Goal: Task Accomplishment & Management: Complete application form

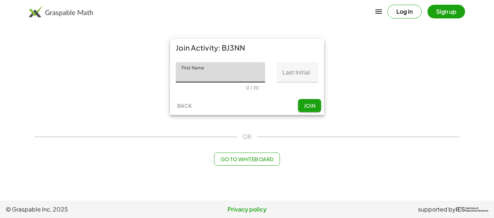
type input "*"
type input "****"
click at [290, 81] on input "Last Initial" at bounding box center [298, 72] width 42 height 20
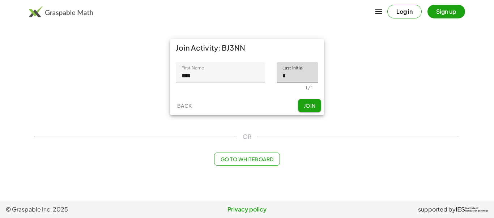
type input "*"
click at [313, 106] on span "Join" at bounding box center [310, 105] width 12 height 7
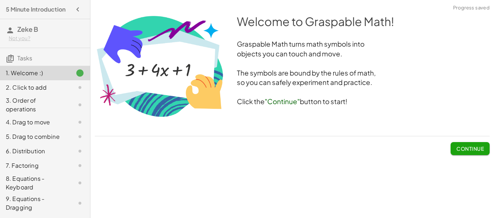
click at [468, 150] on span "Continue" at bounding box center [470, 148] width 27 height 7
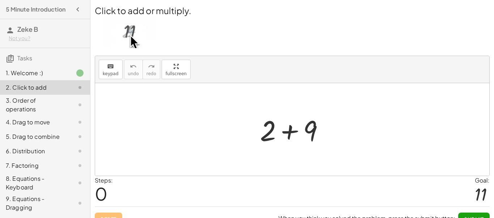
click at [288, 134] on div at bounding box center [295, 129] width 77 height 37
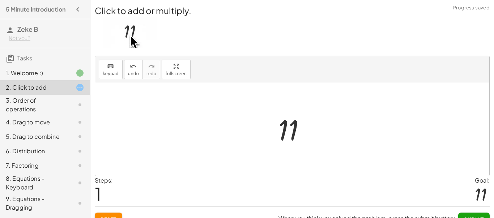
scroll to position [12, 0]
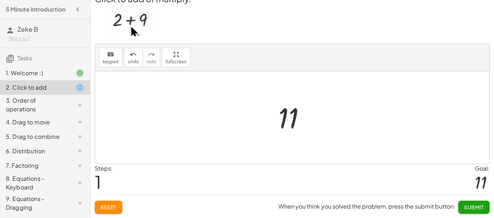
click at [483, 207] on span "Submit" at bounding box center [474, 207] width 20 height 7
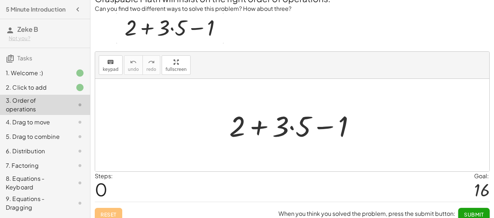
click at [292, 129] on div at bounding box center [295, 125] width 139 height 37
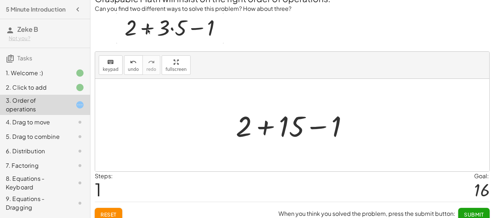
click at [266, 128] on div at bounding box center [295, 125] width 126 height 37
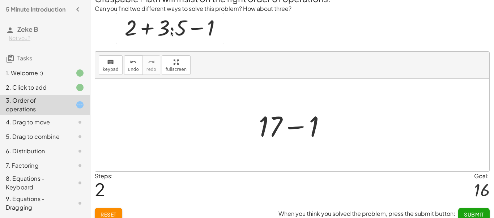
click at [291, 128] on div at bounding box center [295, 125] width 80 height 37
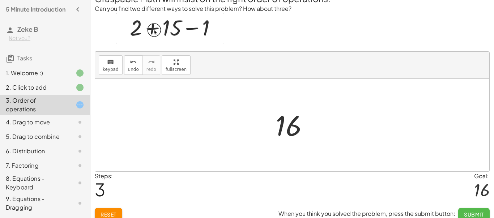
click at [475, 214] on span "Submit" at bounding box center [474, 214] width 20 height 7
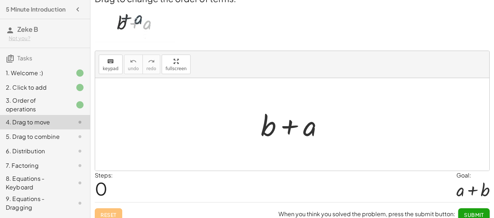
click at [288, 127] on div at bounding box center [295, 124] width 76 height 37
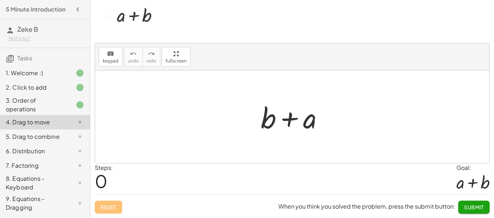
click at [477, 209] on span "Submit" at bounding box center [474, 207] width 20 height 7
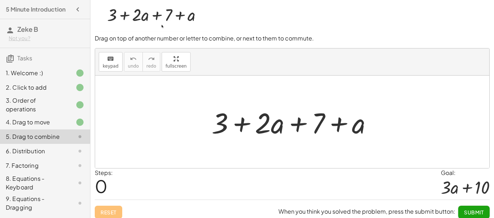
scroll to position [25, 0]
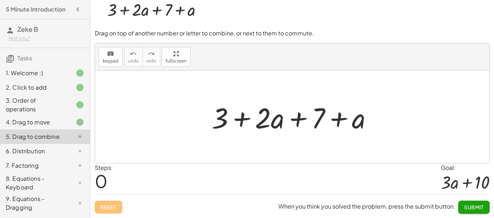
click at [244, 120] on div at bounding box center [295, 116] width 174 height 37
click at [298, 119] on div at bounding box center [295, 116] width 174 height 37
click at [339, 119] on div at bounding box center [295, 116] width 174 height 37
click at [342, 120] on div at bounding box center [295, 116] width 174 height 37
click at [299, 119] on div at bounding box center [295, 116] width 174 height 37
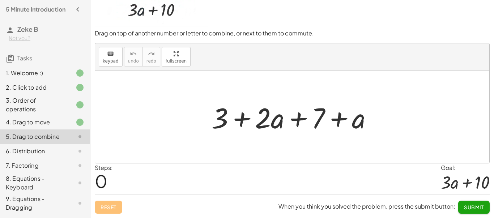
click at [245, 117] on div at bounding box center [295, 116] width 174 height 37
drag, startPoint x: 262, startPoint y: 121, endPoint x: 258, endPoint y: 127, distance: 7.2
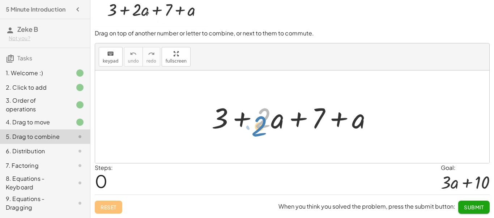
click at [258, 127] on div at bounding box center [295, 116] width 174 height 37
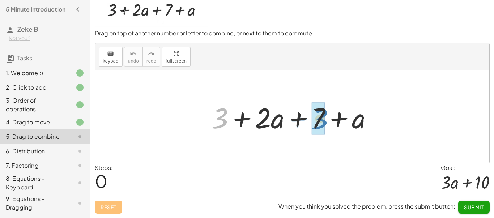
drag, startPoint x: 220, startPoint y: 121, endPoint x: 320, endPoint y: 122, distance: 99.5
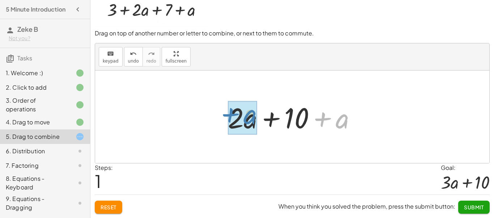
drag, startPoint x: 344, startPoint y: 125, endPoint x: 252, endPoint y: 122, distance: 92.7
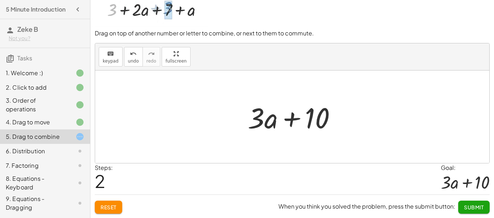
click at [485, 208] on button "Submit" at bounding box center [473, 207] width 31 height 13
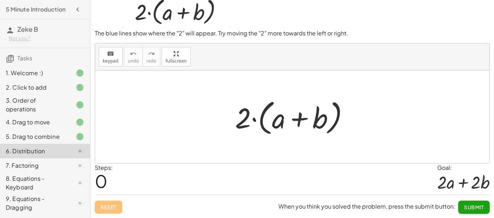
scroll to position [20, 0]
click at [485, 208] on button "Submit" at bounding box center [473, 207] width 31 height 13
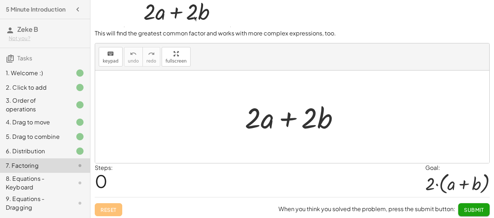
click at [60, 152] on div "6. Distribution" at bounding box center [35, 151] width 58 height 9
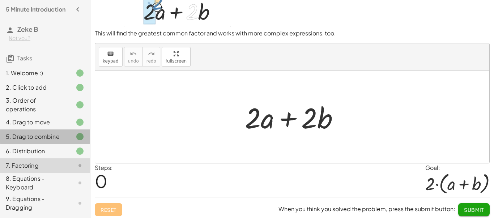
click at [54, 139] on div "5. Drag to combine" at bounding box center [35, 136] width 58 height 9
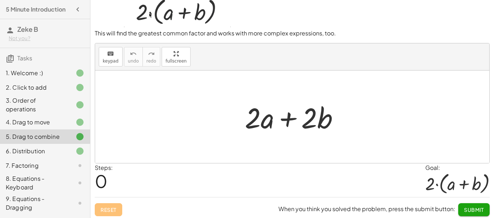
click at [47, 120] on div "4. Drag to move" at bounding box center [35, 122] width 58 height 9
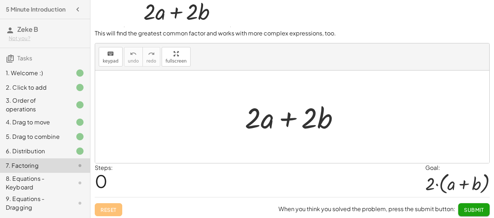
click at [55, 137] on div "5. Drag to combine" at bounding box center [35, 136] width 58 height 9
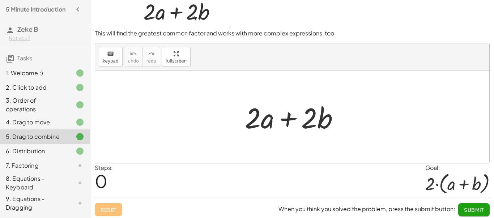
click at [55, 137] on div "5. Drag to combine" at bounding box center [35, 136] width 58 height 9
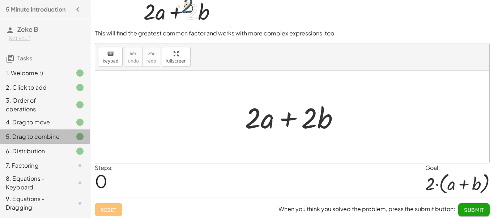
click at [55, 137] on div "5. Drag to combine" at bounding box center [35, 136] width 58 height 9
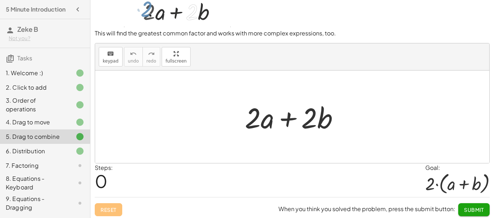
click at [60, 149] on div "6. Distribution" at bounding box center [35, 151] width 58 height 9
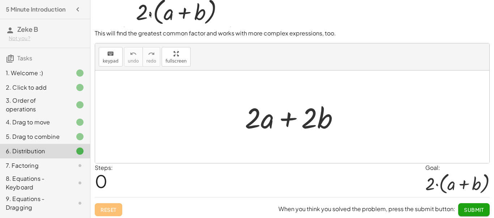
click at [67, 166] on div at bounding box center [74, 165] width 20 height 9
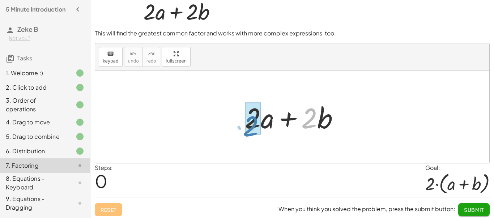
drag, startPoint x: 312, startPoint y: 116, endPoint x: 253, endPoint y: 124, distance: 59.2
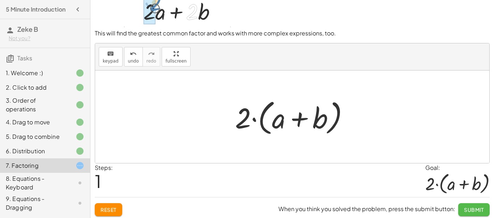
click at [474, 205] on button "Submit" at bounding box center [473, 209] width 31 height 13
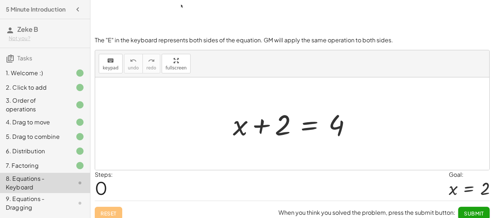
scroll to position [52, 0]
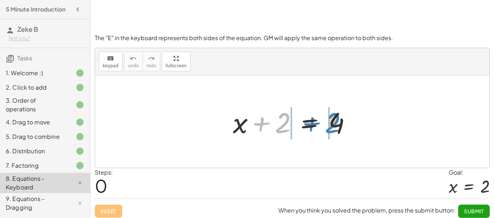
drag, startPoint x: 284, startPoint y: 123, endPoint x: 334, endPoint y: 123, distance: 49.6
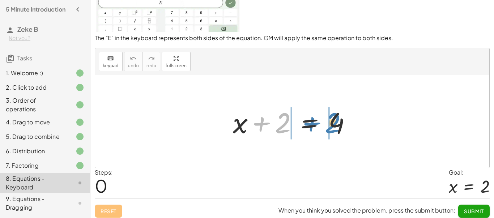
click at [334, 123] on div at bounding box center [294, 121] width 131 height 37
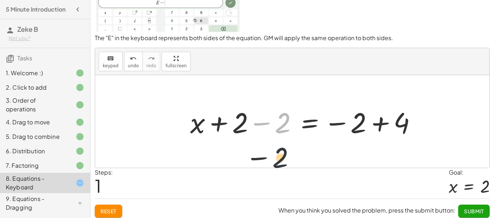
drag, startPoint x: 285, startPoint y: 119, endPoint x: 197, endPoint y: 175, distance: 104.3
click at [0, 0] on div "To solve an equation, click the "=" sign. Then type in the keyboard. The "E" in…" at bounding box center [0, 0] width 0 height 0
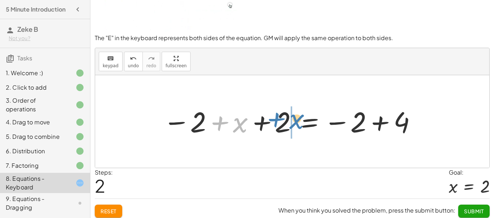
drag, startPoint x: 239, startPoint y: 126, endPoint x: 296, endPoint y: 122, distance: 56.6
click at [296, 122] on div at bounding box center [290, 122] width 261 height 36
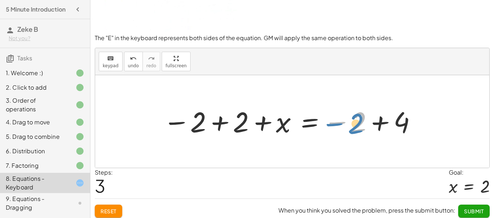
click at [340, 126] on div at bounding box center [290, 122] width 261 height 36
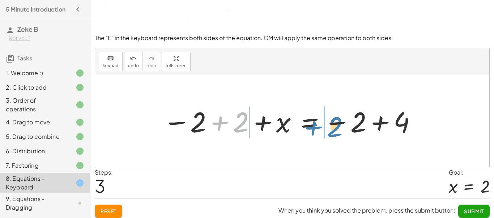
drag, startPoint x: 242, startPoint y: 130, endPoint x: 335, endPoint y: 135, distance: 92.7
click at [335, 135] on div at bounding box center [290, 122] width 261 height 36
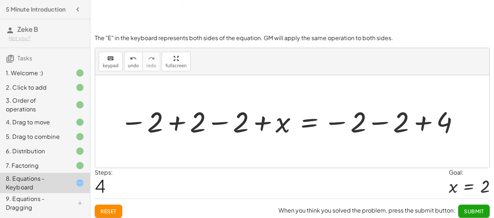
click at [108, 209] on span "Reset" at bounding box center [109, 211] width 16 height 7
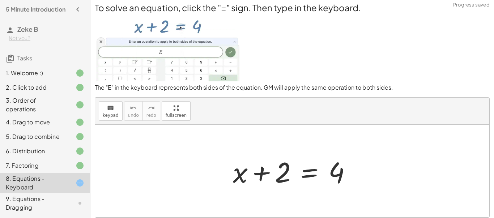
scroll to position [2, 0]
click at [311, 170] on div at bounding box center [294, 171] width 131 height 37
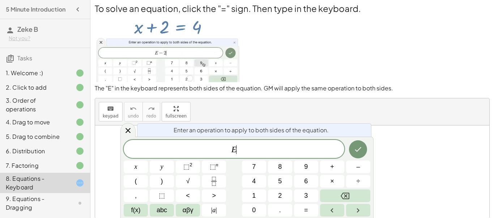
scroll to position [1, 0]
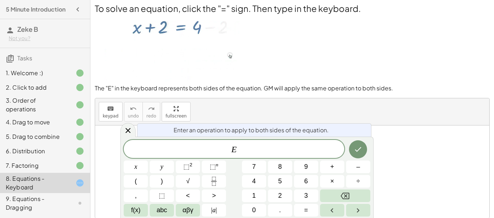
click at [435, 156] on div at bounding box center [292, 172] width 394 height 93
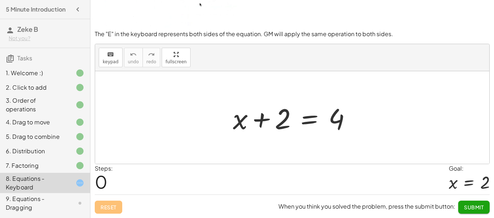
scroll to position [0, 0]
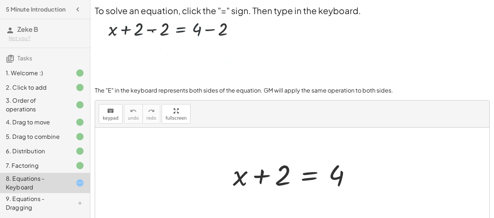
click at [308, 174] on div at bounding box center [294, 174] width 131 height 37
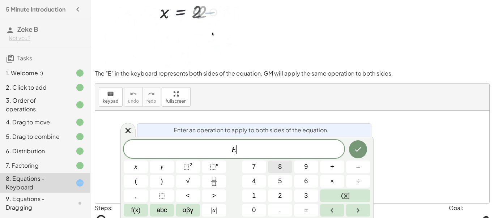
scroll to position [24, 0]
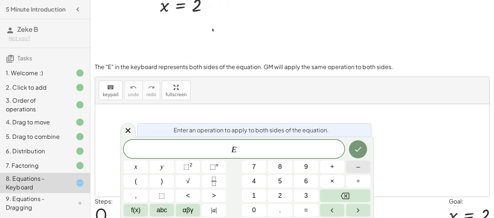
click at [353, 168] on button "–" at bounding box center [358, 167] width 24 height 13
click at [276, 199] on button "2" at bounding box center [280, 196] width 24 height 13
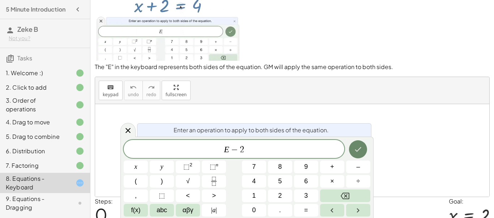
click at [358, 153] on icon "Done" at bounding box center [358, 149] width 9 height 9
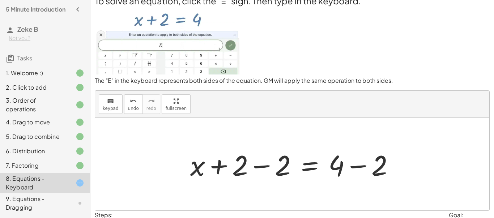
scroll to position [9, 0]
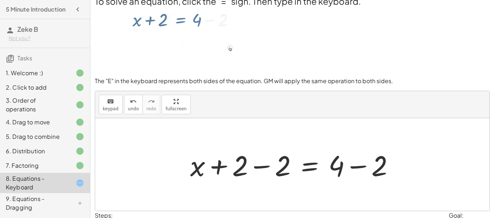
click at [262, 169] on div at bounding box center [295, 164] width 217 height 37
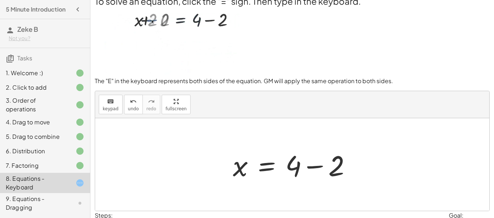
click at [316, 166] on div at bounding box center [294, 164] width 131 height 37
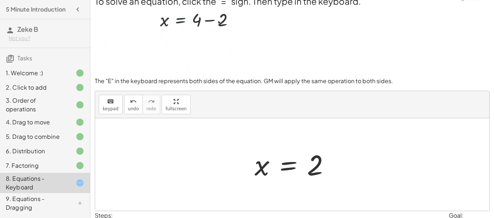
scroll to position [46, 0]
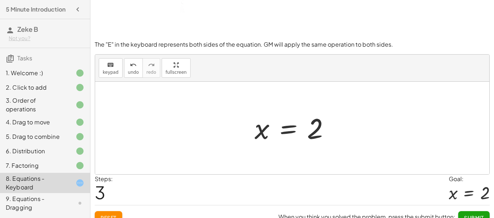
click at [476, 213] on button "Submit" at bounding box center [473, 217] width 31 height 13
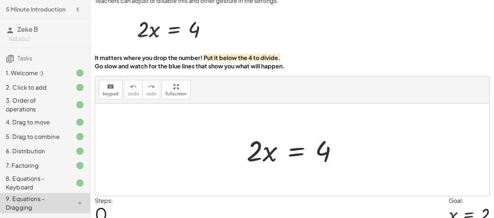
scroll to position [20, 0]
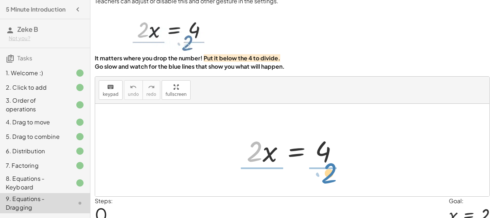
drag, startPoint x: 256, startPoint y: 154, endPoint x: 331, endPoint y: 176, distance: 77.6
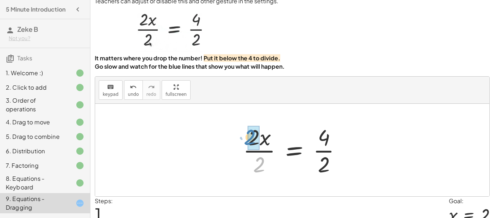
drag, startPoint x: 263, startPoint y: 162, endPoint x: 254, endPoint y: 135, distance: 28.7
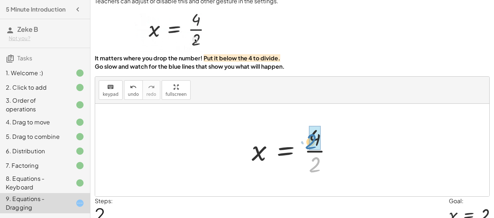
drag, startPoint x: 322, startPoint y: 166, endPoint x: 319, endPoint y: 141, distance: 24.4
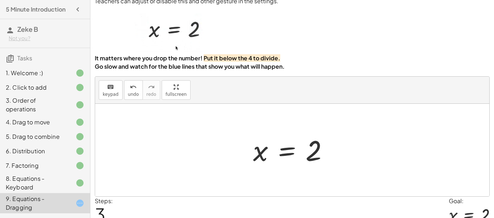
scroll to position [52, 0]
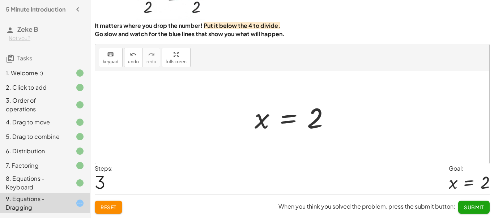
click at [482, 207] on span "Submit" at bounding box center [474, 207] width 20 height 7
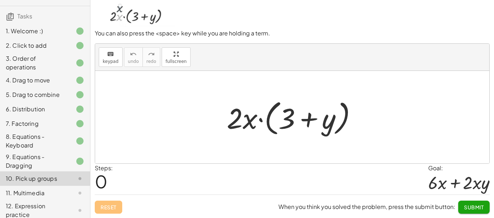
scroll to position [95, 0]
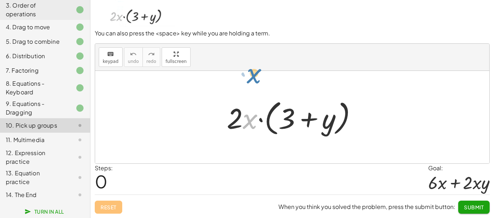
drag, startPoint x: 249, startPoint y: 123, endPoint x: 253, endPoint y: 76, distance: 47.2
drag, startPoint x: 253, startPoint y: 123, endPoint x: 237, endPoint y: 20, distance: 104.7
click at [0, 0] on div "To pick up several terms, drag far up (or far down). You can also press the <sp…" at bounding box center [0, 0] width 0 height 0
drag, startPoint x: 243, startPoint y: 123, endPoint x: 247, endPoint y: 55, distance: 68.9
click at [247, 55] on div "keyboard keypad undo undo redo redo fullscreen · x · 2 · x · ( + 3 + y ) ×" at bounding box center [292, 104] width 394 height 120
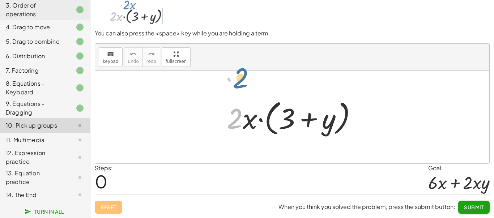
drag, startPoint x: 241, startPoint y: 118, endPoint x: 248, endPoint y: 76, distance: 42.9
click at [248, 76] on div "· 2 · 2 · x · ( + 3 + y )" at bounding box center [292, 117] width 394 height 93
click at [248, 76] on div at bounding box center [292, 117] width 394 height 93
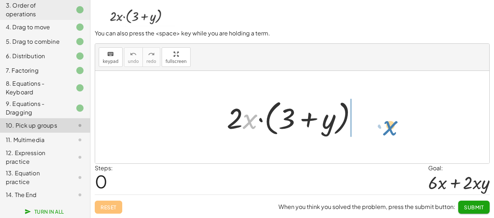
drag, startPoint x: 250, startPoint y: 119, endPoint x: 385, endPoint y: 124, distance: 135.1
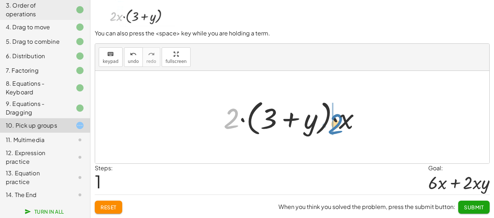
drag, startPoint x: 232, startPoint y: 119, endPoint x: 336, endPoint y: 124, distance: 104.3
click at [336, 124] on div at bounding box center [295, 118] width 150 height 42
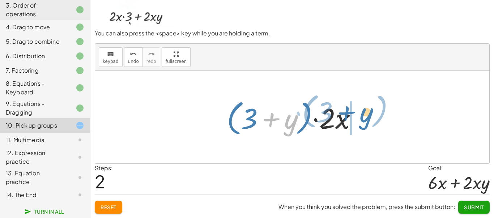
drag, startPoint x: 291, startPoint y: 126, endPoint x: 366, endPoint y: 119, distance: 75.1
click at [366, 119] on div at bounding box center [294, 118] width 143 height 42
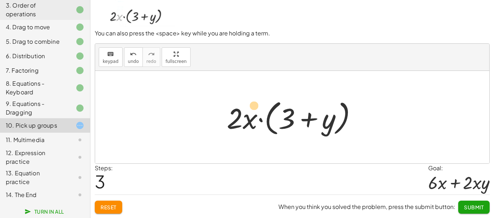
drag, startPoint x: 325, startPoint y: 124, endPoint x: 263, endPoint y: 114, distance: 63.1
click at [263, 114] on div at bounding box center [294, 118] width 143 height 42
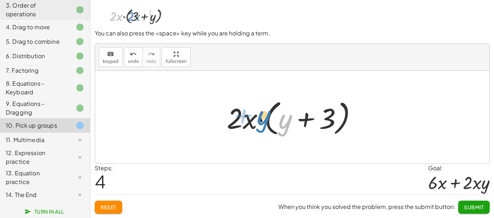
drag, startPoint x: 282, startPoint y: 123, endPoint x: 259, endPoint y: 119, distance: 23.5
click at [259, 119] on div at bounding box center [294, 118] width 143 height 42
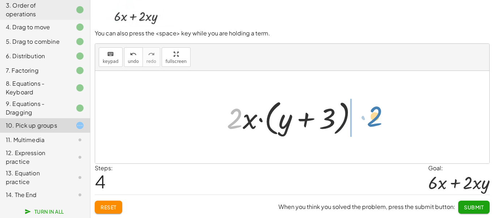
drag, startPoint x: 233, startPoint y: 119, endPoint x: 371, endPoint y: 118, distance: 138.2
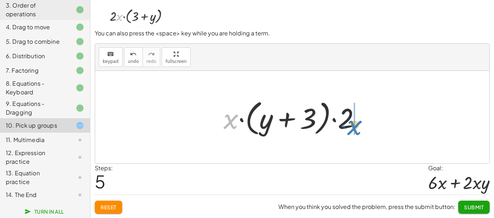
drag, startPoint x: 230, startPoint y: 127, endPoint x: 358, endPoint y: 133, distance: 128.6
click at [358, 133] on div at bounding box center [295, 118] width 150 height 42
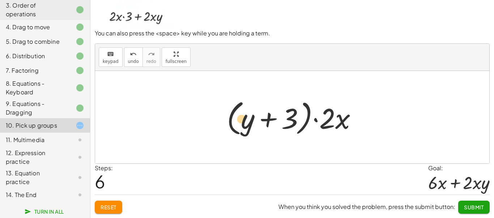
drag, startPoint x: 248, startPoint y: 126, endPoint x: 253, endPoint y: 127, distance: 4.5
click at [253, 127] on div at bounding box center [294, 118] width 143 height 42
drag, startPoint x: 249, startPoint y: 127, endPoint x: 243, endPoint y: 134, distance: 9.0
click at [243, 134] on div at bounding box center [294, 118] width 143 height 42
click at [116, 203] on button "Reset" at bounding box center [108, 207] width 27 height 13
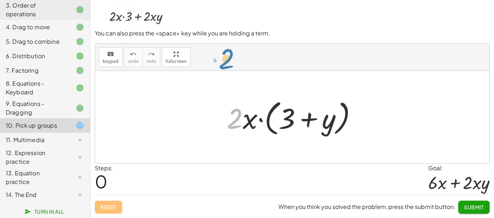
drag, startPoint x: 242, startPoint y: 122, endPoint x: 233, endPoint y: 62, distance: 61.0
click at [233, 62] on div "keyboard keypad undo undo redo redo fullscreen · 2 · 2 · x · ( + 3 + y ) ×" at bounding box center [292, 104] width 394 height 120
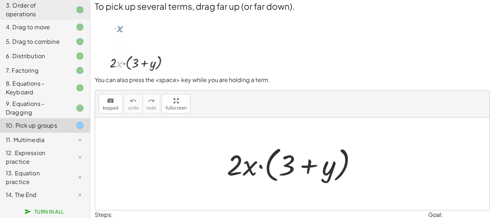
scroll to position [0, 0]
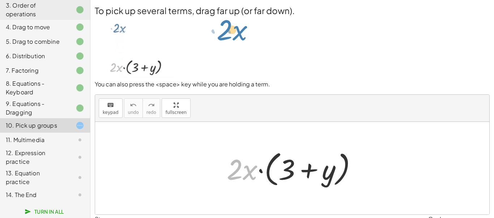
drag, startPoint x: 234, startPoint y: 175, endPoint x: 224, endPoint y: 34, distance: 141.8
click at [0, 0] on div "To pick up several terms, drag far up (or far down). You can also press the <sp…" at bounding box center [0, 0] width 0 height 0
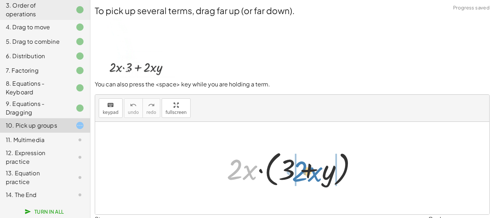
drag, startPoint x: 240, startPoint y: 167, endPoint x: 305, endPoint y: 169, distance: 65.1
click at [305, 169] on div at bounding box center [294, 169] width 143 height 42
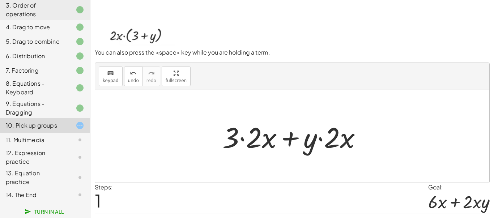
scroll to position [51, 0]
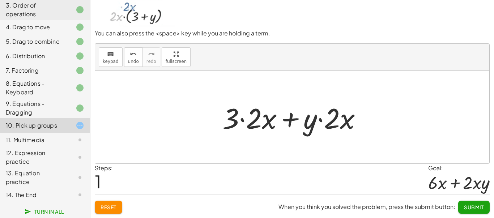
click at [111, 204] on span "Reset" at bounding box center [109, 207] width 16 height 7
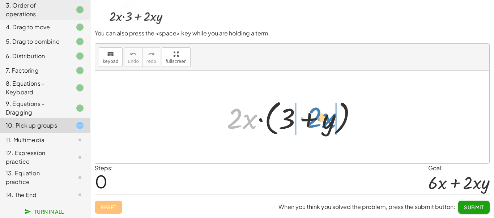
drag, startPoint x: 238, startPoint y: 124, endPoint x: 317, endPoint y: 123, distance: 79.2
click at [317, 123] on div at bounding box center [294, 118] width 143 height 42
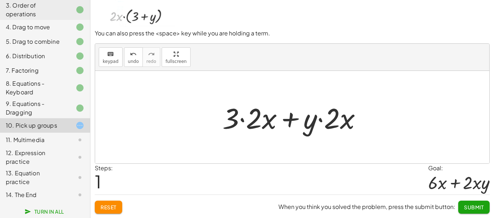
click at [113, 203] on button "Reset" at bounding box center [108, 207] width 27 height 13
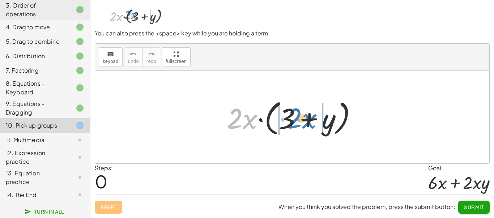
drag, startPoint x: 231, startPoint y: 124, endPoint x: 289, endPoint y: 124, distance: 57.9
click at [289, 124] on div at bounding box center [294, 118] width 143 height 42
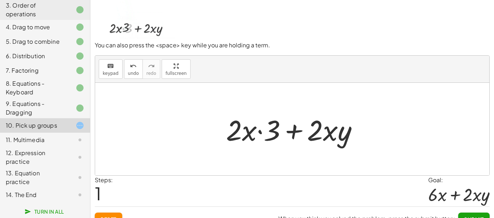
scroll to position [37, 0]
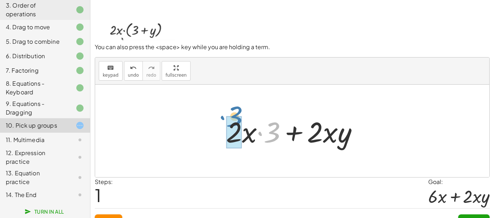
drag, startPoint x: 272, startPoint y: 136, endPoint x: 235, endPoint y: 122, distance: 39.7
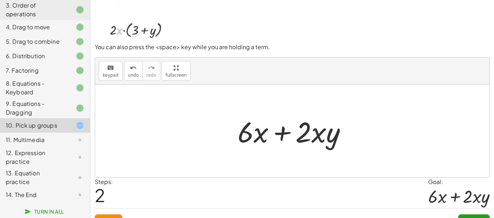
scroll to position [51, 0]
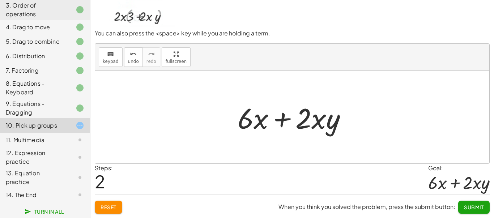
click at [480, 207] on span "Submit" at bounding box center [474, 207] width 20 height 7
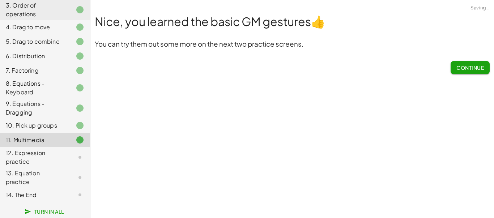
scroll to position [0, 0]
click at [470, 67] on span "Continue" at bounding box center [470, 67] width 27 height 7
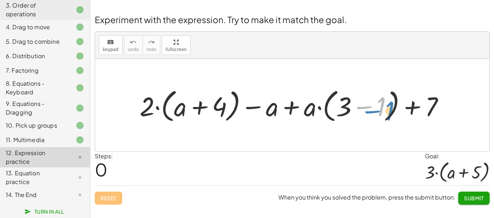
drag, startPoint x: 382, startPoint y: 109, endPoint x: 390, endPoint y: 113, distance: 8.3
click at [390, 113] on div at bounding box center [295, 105] width 318 height 39
drag, startPoint x: 184, startPoint y: 111, endPoint x: 157, endPoint y: 110, distance: 27.2
click at [157, 110] on div at bounding box center [295, 105] width 318 height 39
click at [198, 109] on div at bounding box center [295, 105] width 318 height 39
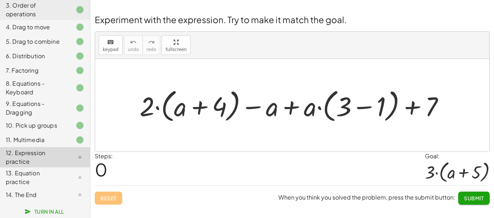
click at [290, 108] on div at bounding box center [295, 105] width 318 height 39
click at [365, 109] on div at bounding box center [295, 105] width 318 height 39
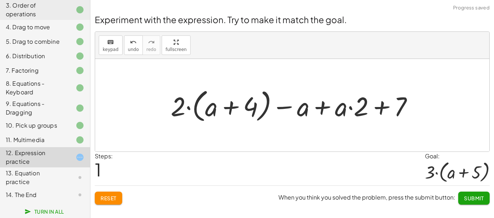
click at [384, 108] on div at bounding box center [295, 105] width 256 height 39
click at [230, 110] on div at bounding box center [295, 105] width 256 height 39
click at [350, 109] on div at bounding box center [295, 105] width 256 height 39
drag, startPoint x: 350, startPoint y: 109, endPoint x: 310, endPoint y: 108, distance: 39.8
click at [310, 108] on div at bounding box center [295, 105] width 256 height 39
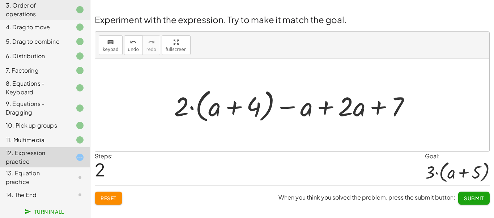
click at [110, 202] on button "Reset" at bounding box center [108, 198] width 27 height 13
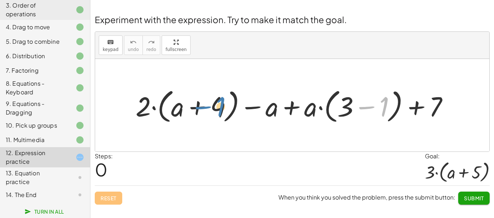
drag, startPoint x: 381, startPoint y: 109, endPoint x: 216, endPoint y: 109, distance: 165.0
click at [216, 109] on div at bounding box center [295, 105] width 326 height 40
drag, startPoint x: 385, startPoint y: 106, endPoint x: 391, endPoint y: 112, distance: 8.4
click at [391, 112] on div at bounding box center [295, 105] width 326 height 40
click at [314, 111] on div at bounding box center [295, 105] width 326 height 40
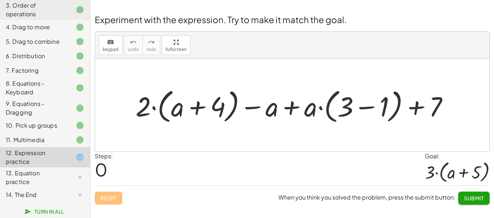
click at [198, 106] on div at bounding box center [295, 105] width 326 height 40
click at [154, 110] on div at bounding box center [295, 105] width 326 height 40
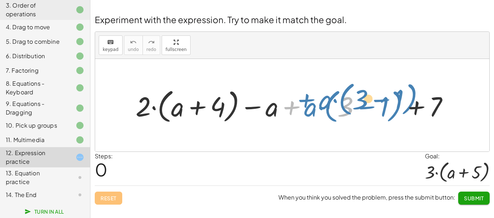
drag, startPoint x: 343, startPoint y: 110, endPoint x: 359, endPoint y: 106, distance: 16.3
click at [359, 106] on div at bounding box center [295, 105] width 326 height 40
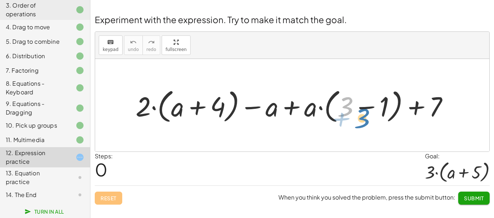
drag, startPoint x: 349, startPoint y: 109, endPoint x: 360, endPoint y: 117, distance: 13.8
click at [360, 117] on div at bounding box center [295, 105] width 326 height 40
click at [477, 195] on span "Submit" at bounding box center [474, 198] width 20 height 7
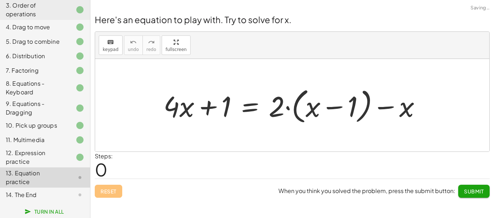
click at [466, 187] on button "Submit" at bounding box center [473, 191] width 31 height 13
click at [466, 187] on button "Continue" at bounding box center [470, 191] width 39 height 13
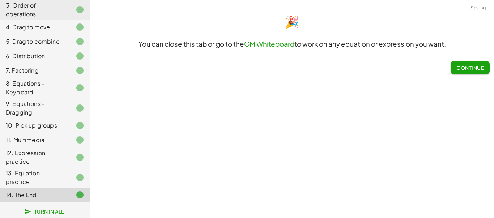
click at [489, 67] on button "Continue" at bounding box center [470, 67] width 39 height 13
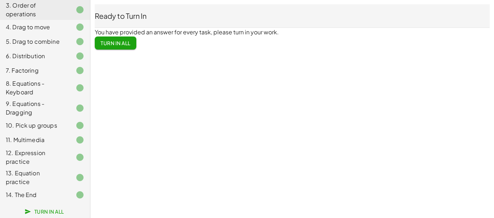
click at [133, 47] on button "Turn In All" at bounding box center [116, 43] width 42 height 13
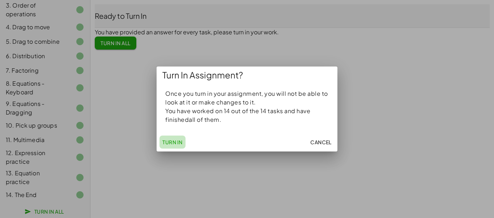
click at [175, 141] on span "Turn In" at bounding box center [172, 142] width 20 height 7
